Goal: Information Seeking & Learning: Learn about a topic

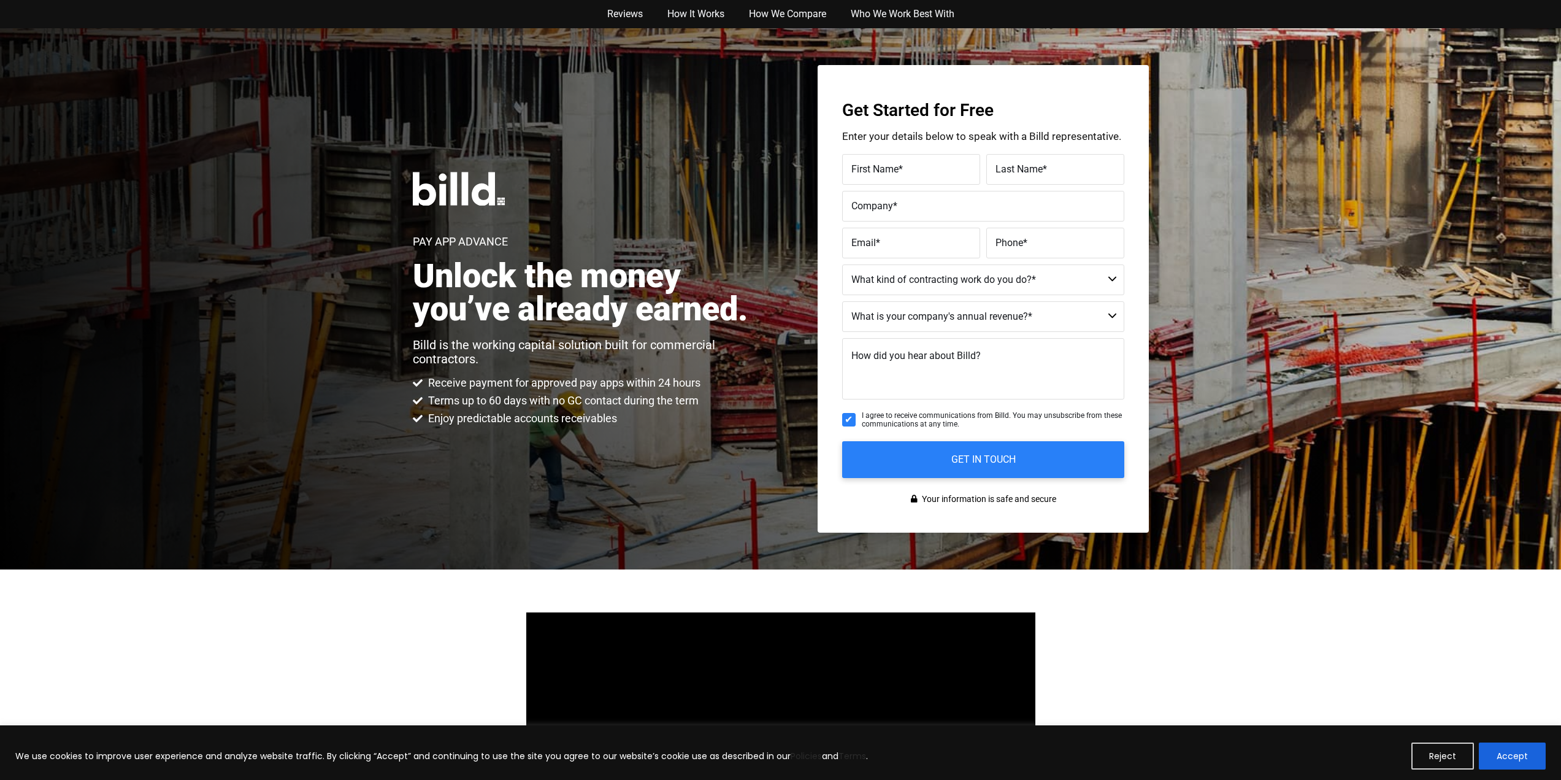
drag, startPoint x: 614, startPoint y: 399, endPoint x: 629, endPoint y: 412, distance: 20.4
click at [627, 410] on ul "Receive payment for approved pay apps within 24 hours Terms up to 60 days with …" at bounding box center [557, 400] width 288 height 50
click at [1504, 767] on button "Accept" at bounding box center [1512, 755] width 67 height 27
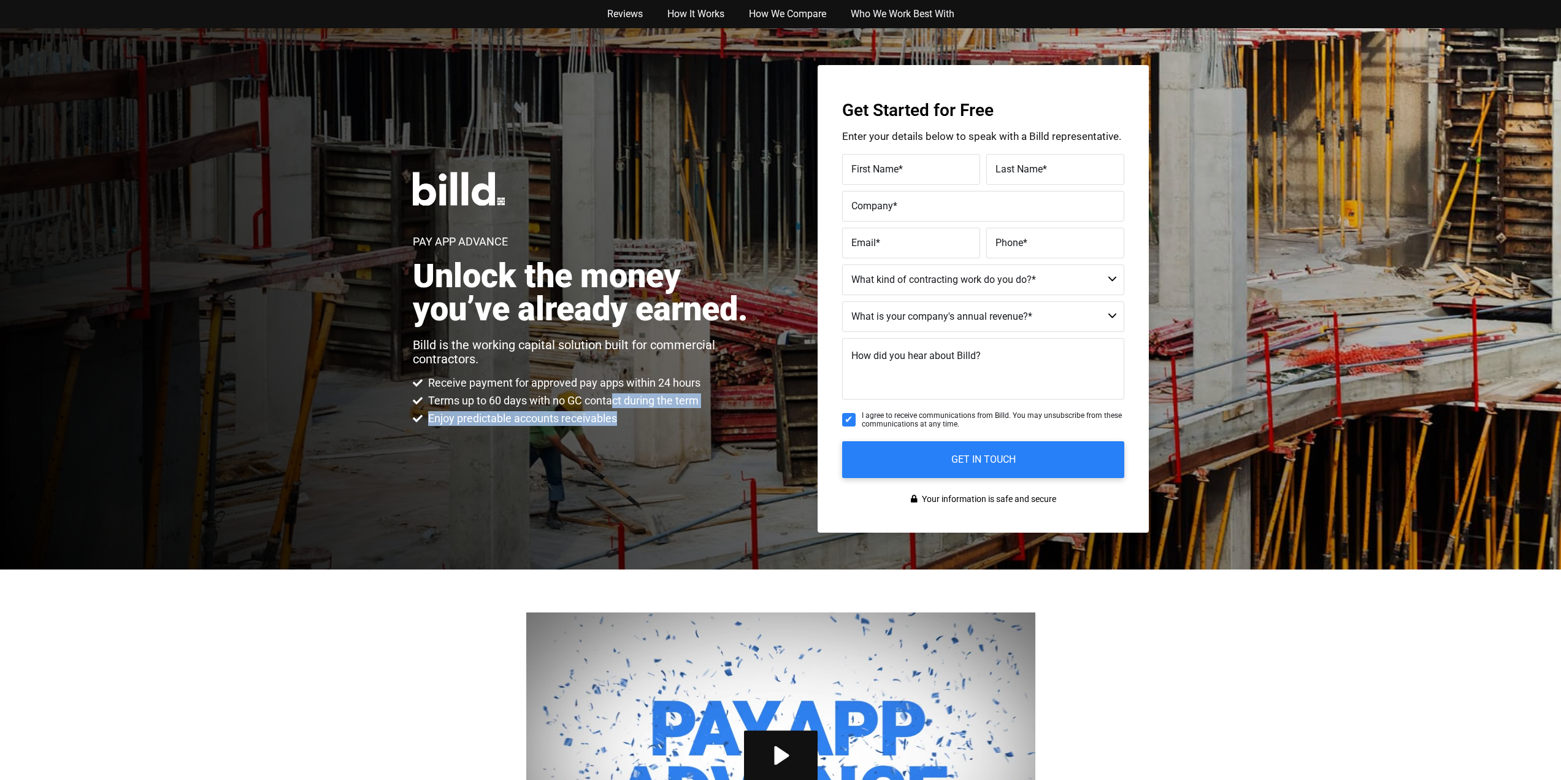
click at [634, 404] on span "Terms up to 60 days with no GC contact during the term" at bounding box center [562, 400] width 274 height 15
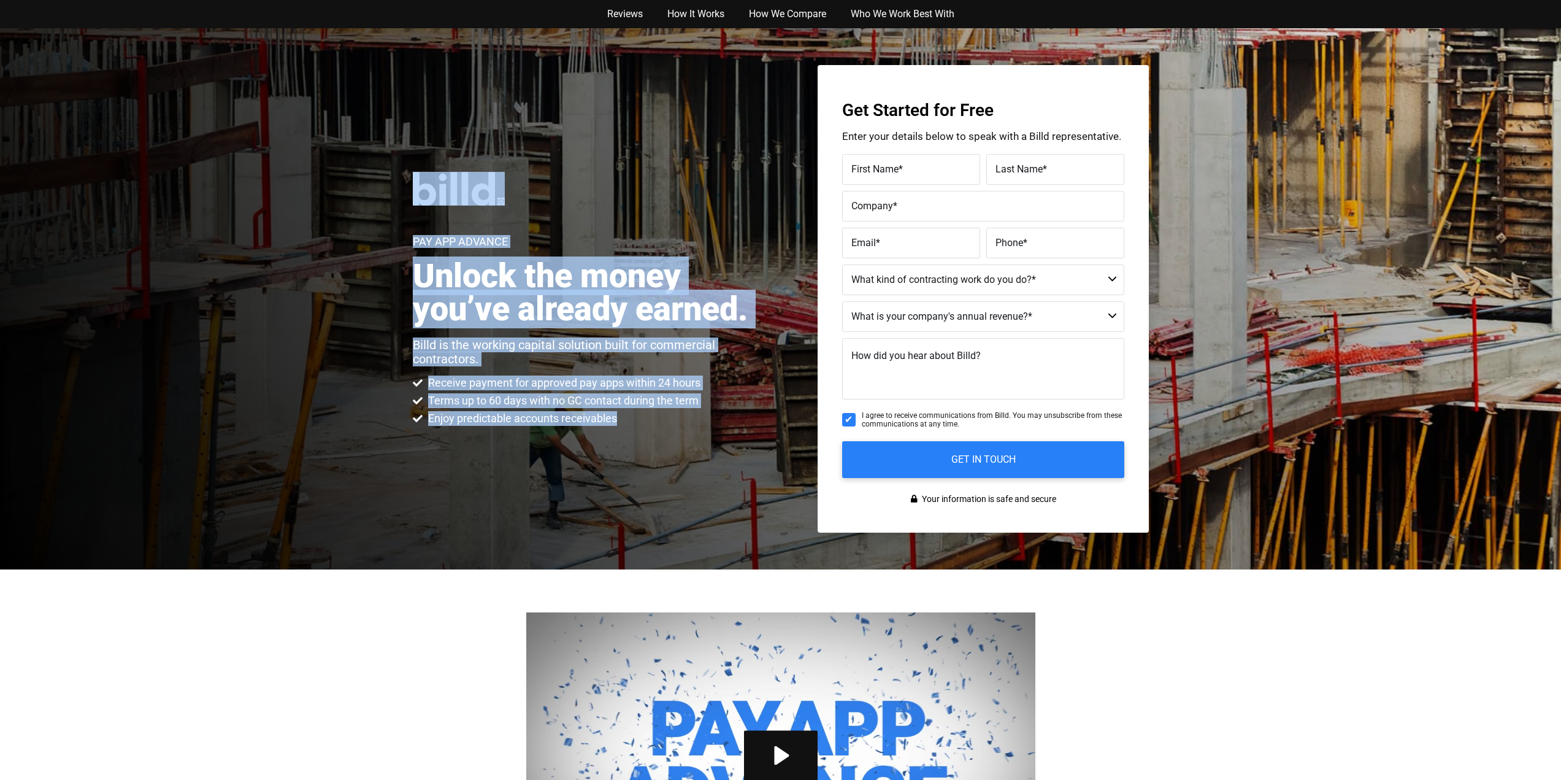
drag, startPoint x: 634, startPoint y: 415, endPoint x: 418, endPoint y: 195, distance: 307.5
click at [418, 195] on div "Pay App Advance Unlock the money you’ve already earned. Billd is the working ca…" at bounding box center [587, 299] width 348 height 254
click at [418, 195] on img at bounding box center [459, 189] width 92 height 34
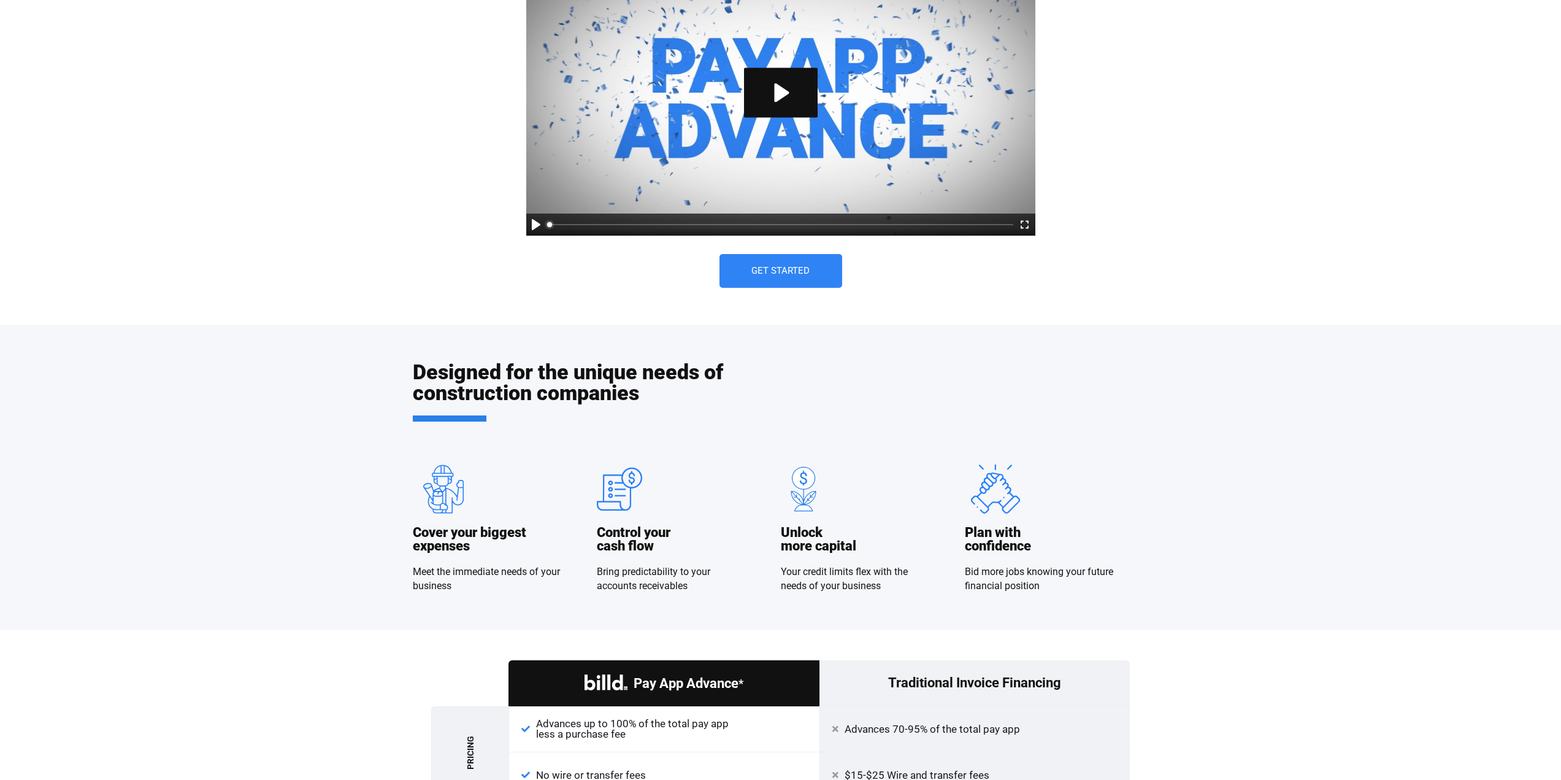
scroll to position [736, 0]
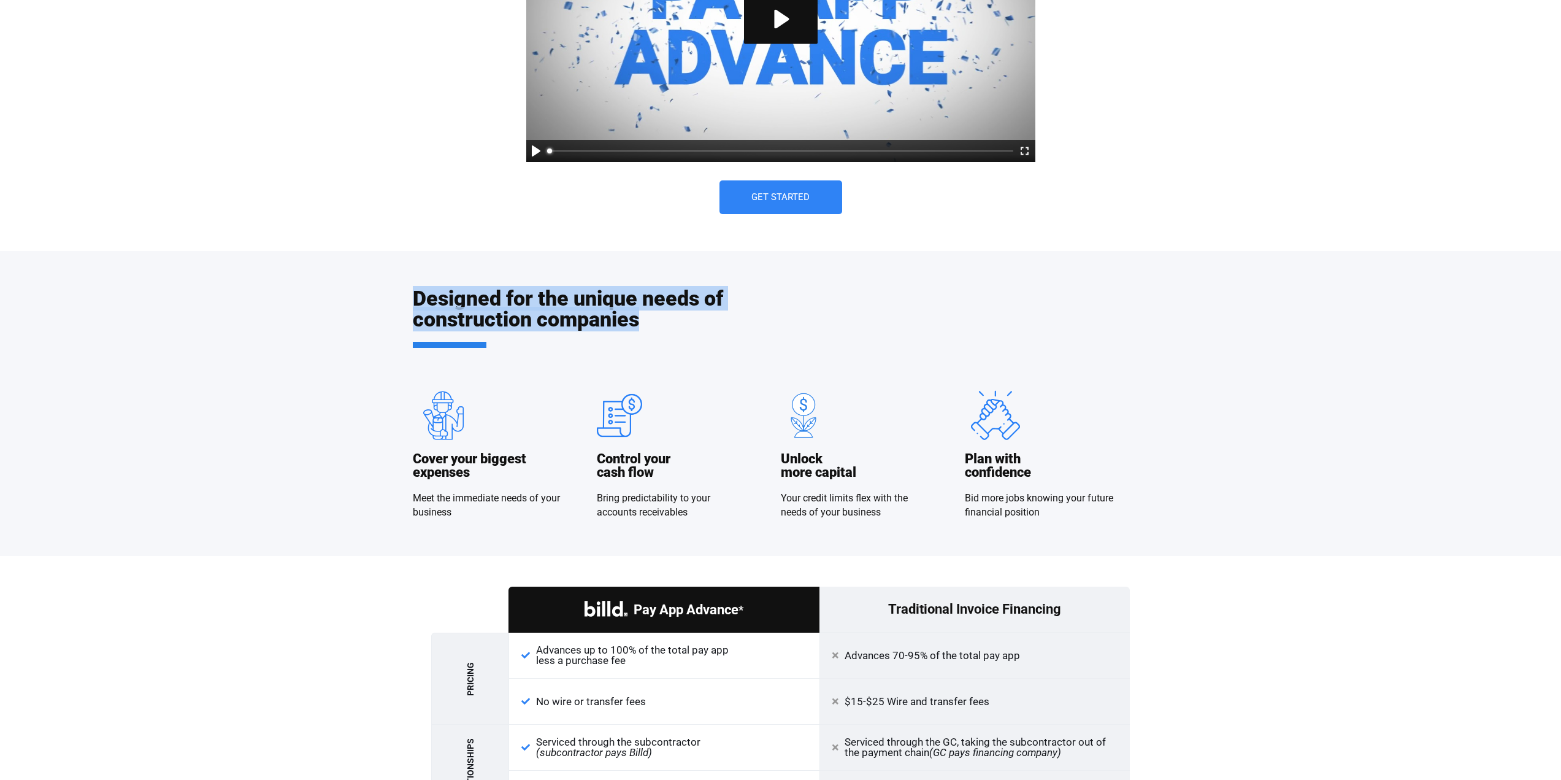
drag, startPoint x: 713, startPoint y: 342, endPoint x: 407, endPoint y: 283, distance: 311.7
click at [407, 283] on div "Designed for the unique needs of construction companies Cover your biggest expe…" at bounding box center [780, 403] width 1561 height 305
click at [405, 283] on div "Designed for the unique needs of construction companies Cover your biggest expe…" at bounding box center [780, 403] width 1561 height 305
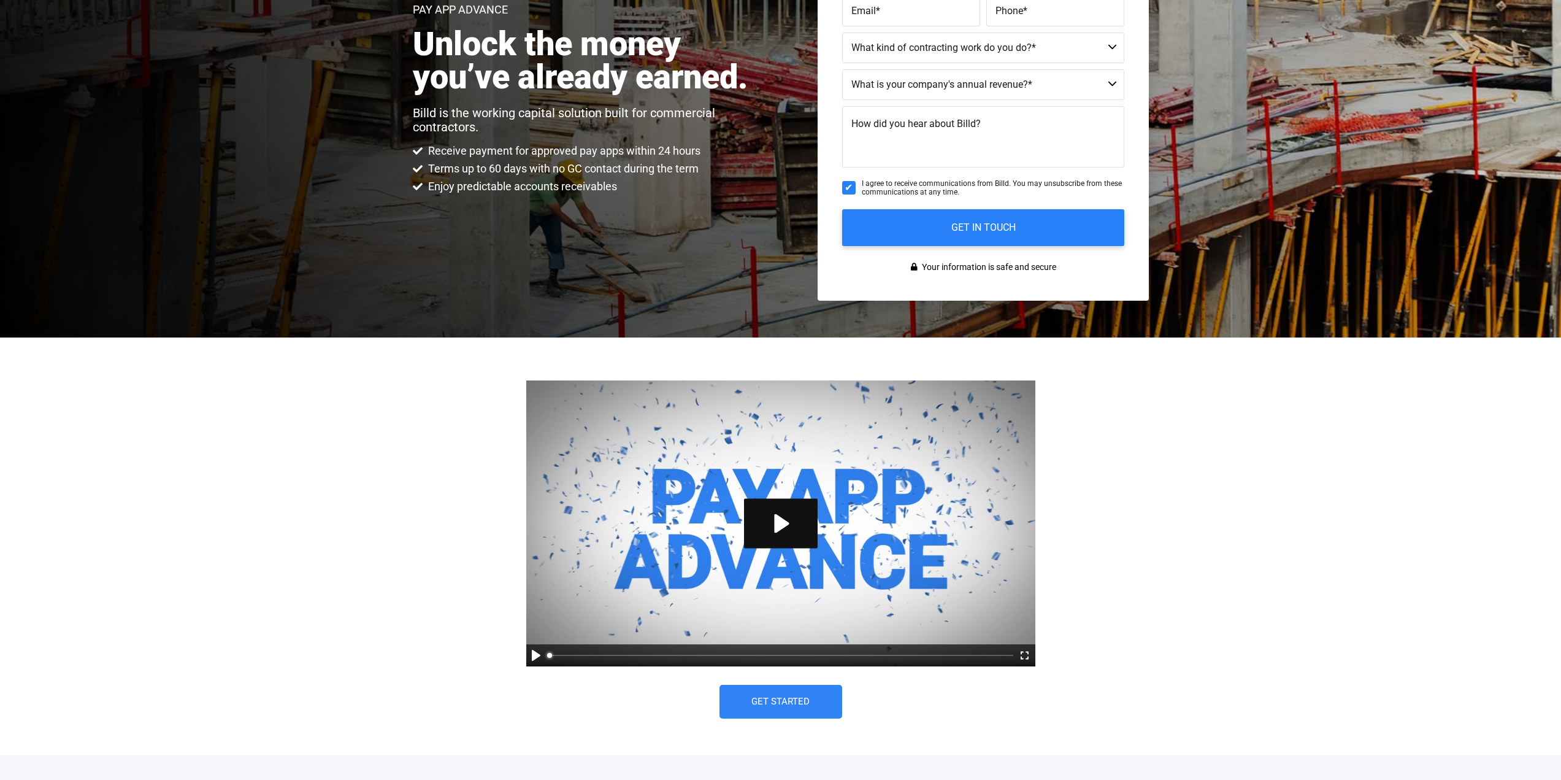
scroll to position [61, 0]
